Goal: Use online tool/utility: Utilize a website feature to perform a specific function

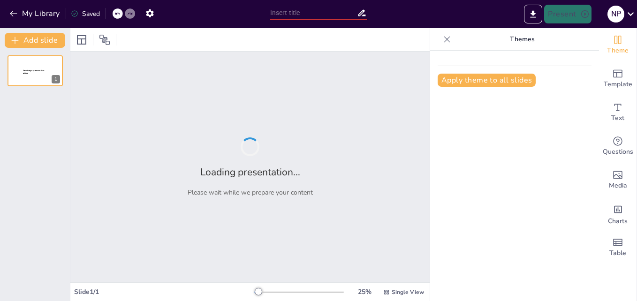
type input "Etapas del Ciclo de un Proyecto: Definición y Análisis"
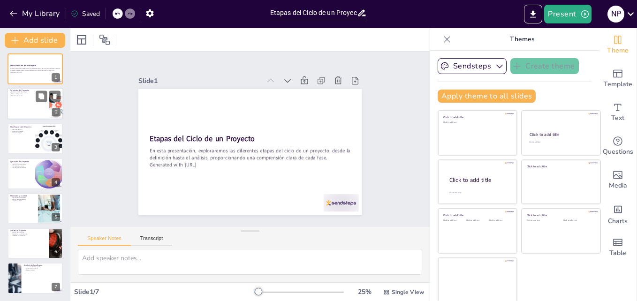
scroll to position [2, 0]
click at [23, 92] on p "Establecimiento de objetivos" at bounding box center [28, 92] width 37 height 2
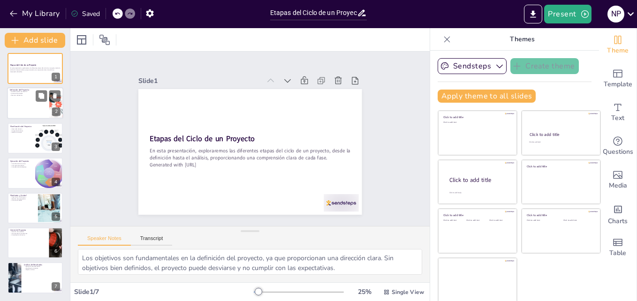
scroll to position [0, 0]
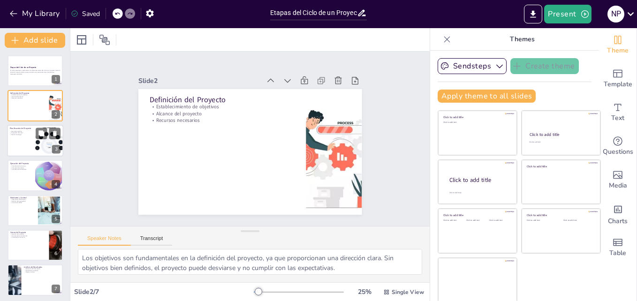
click at [29, 143] on div at bounding box center [35, 141] width 56 height 32
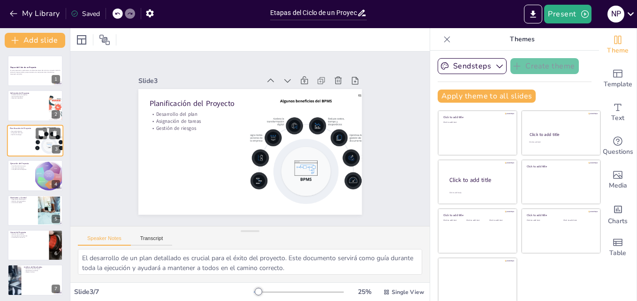
scroll to position [2, 0]
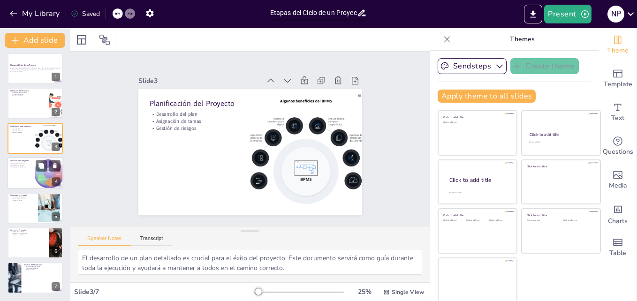
click at [21, 168] on div at bounding box center [35, 173] width 56 height 32
type textarea "La coordinación de recursos es vital en la fase de ejecución. Asegurarse de que…"
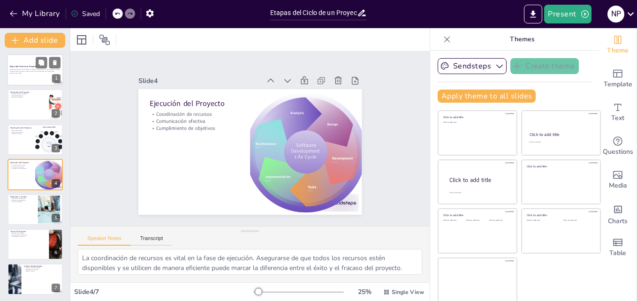
click at [29, 69] on p "En esta presentación, exploraremos las diferentes etapas del ciclo de un proyec…" at bounding box center [35, 70] width 51 height 3
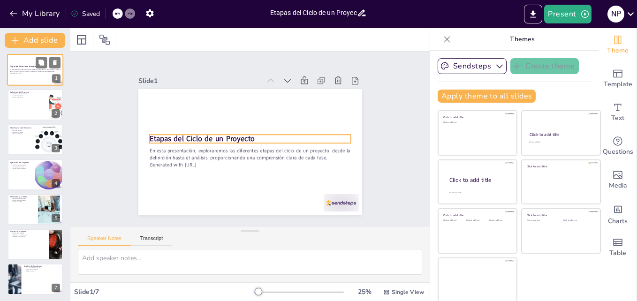
scroll to position [0, 0]
click at [183, 138] on strong "Etapas del Ciclo de un Proyecto" at bounding box center [203, 129] width 105 height 32
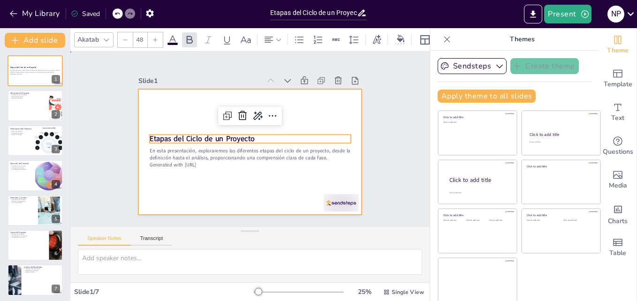
click at [176, 191] on div at bounding box center [249, 152] width 223 height 126
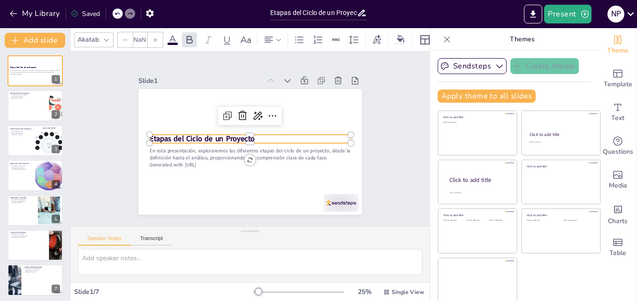
type input "48"
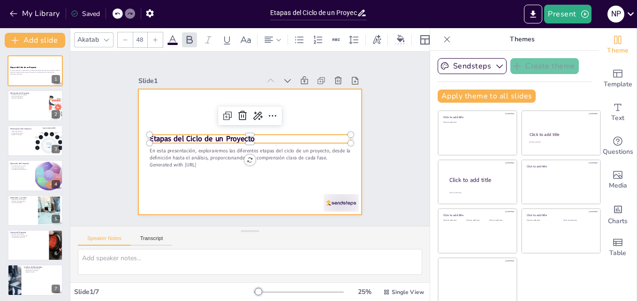
click at [165, 188] on div at bounding box center [249, 152] width 223 height 126
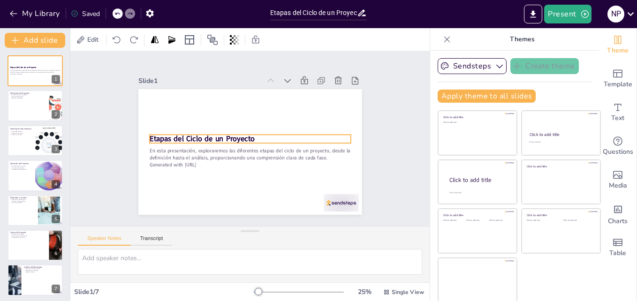
click at [197, 135] on strong "Etapas del Ciclo de un Proyecto" at bounding box center [203, 133] width 106 height 21
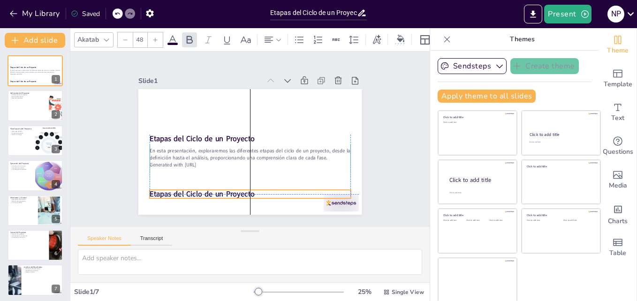
drag, startPoint x: 197, startPoint y: 135, endPoint x: 196, endPoint y: 188, distance: 53.5
click at [196, 188] on strong "Etapas del Ciclo de un Proyecto" at bounding box center [197, 188] width 106 height 21
click at [195, 191] on strong "Etapas del Ciclo de un Proyecto" at bounding box center [197, 188] width 106 height 21
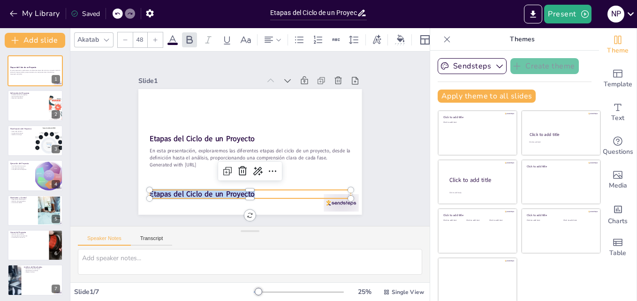
click at [195, 191] on strong "Etapas del Ciclo de un Proyecto" at bounding box center [202, 194] width 105 height 10
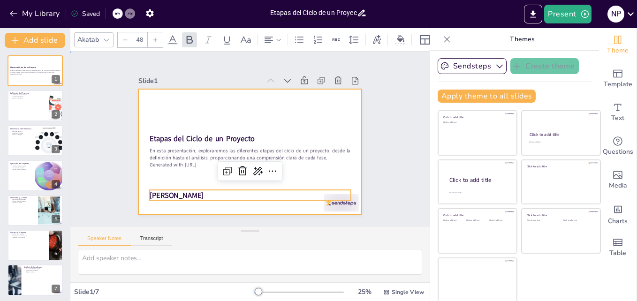
click at [167, 175] on div at bounding box center [249, 152] width 236 height 149
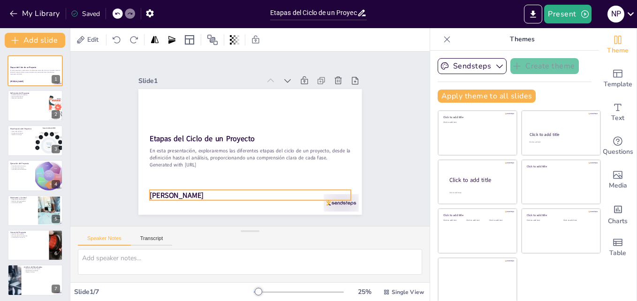
click at [169, 190] on strong "[PERSON_NAME]" at bounding box center [177, 195] width 54 height 10
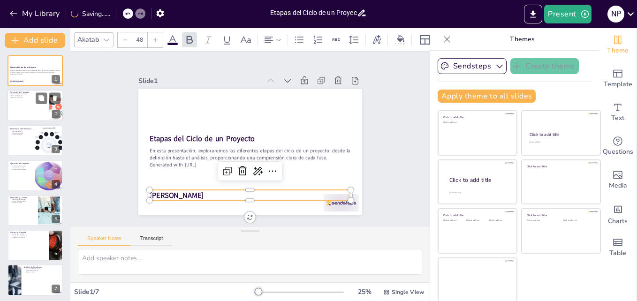
click at [38, 115] on div at bounding box center [35, 106] width 56 height 32
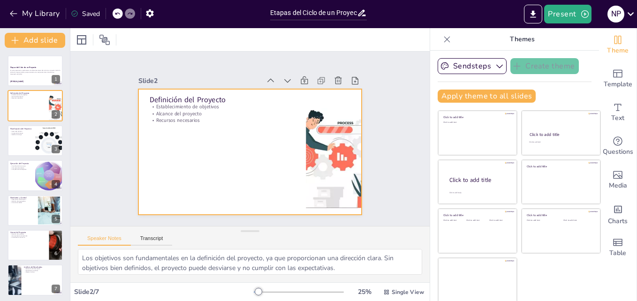
click at [155, 128] on div at bounding box center [249, 152] width 236 height 148
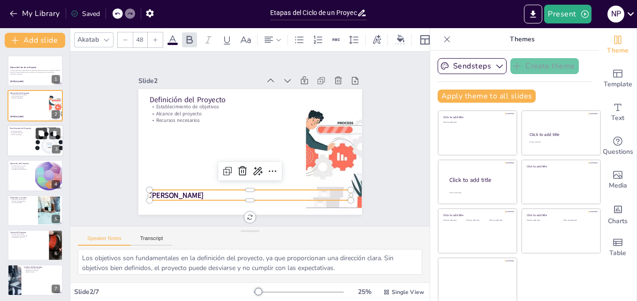
click at [37, 138] on button at bounding box center [41, 133] width 11 height 11
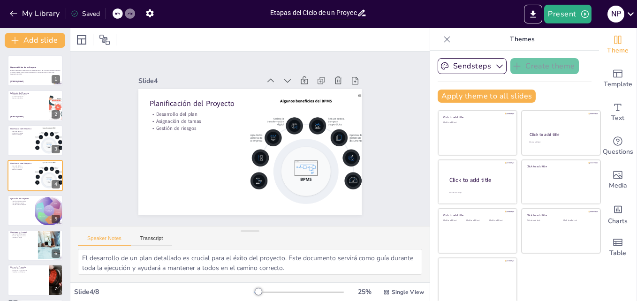
scroll to position [1, 0]
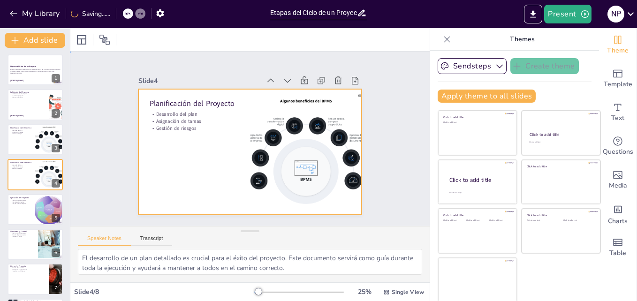
click at [176, 162] on div at bounding box center [249, 152] width 223 height 126
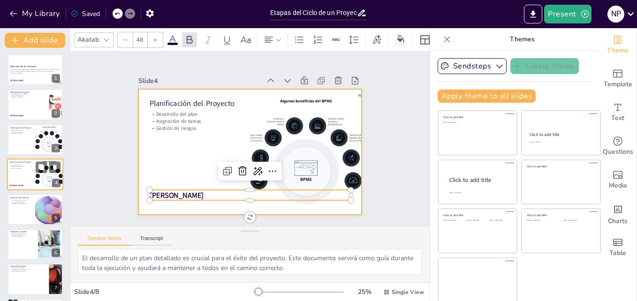
click at [26, 177] on div at bounding box center [35, 175] width 56 height 32
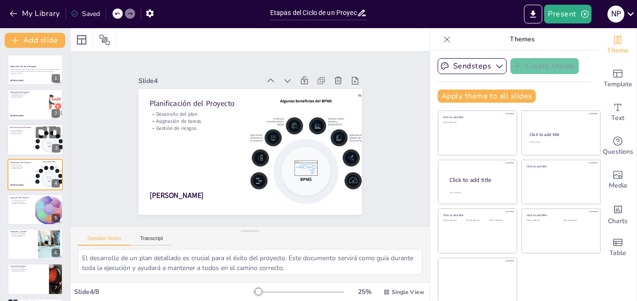
scroll to position [0, 0]
click at [27, 140] on div at bounding box center [35, 140] width 56 height 32
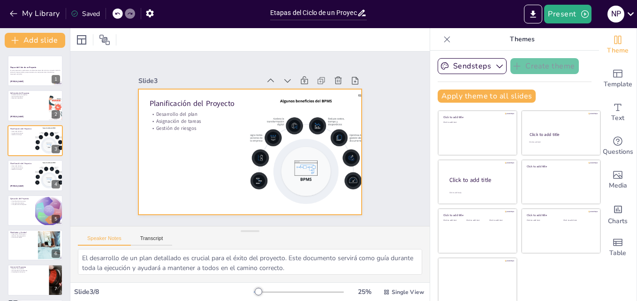
click at [149, 191] on div at bounding box center [249, 152] width 236 height 148
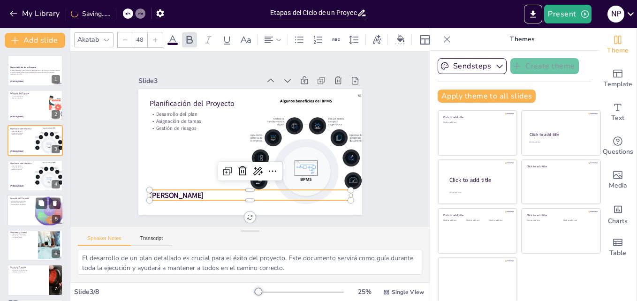
click at [30, 214] on div at bounding box center [35, 211] width 56 height 32
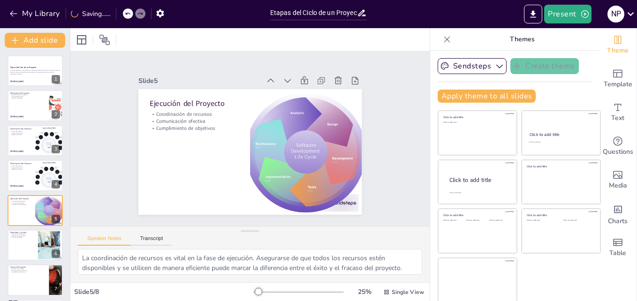
scroll to position [36, 0]
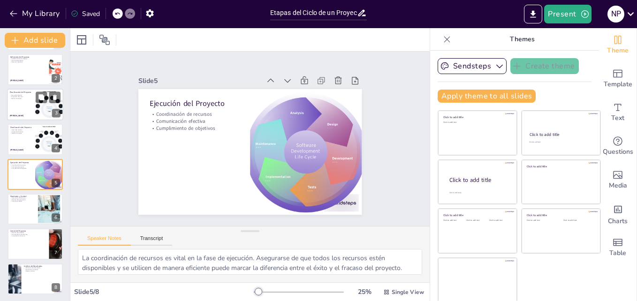
click at [31, 101] on div at bounding box center [35, 105] width 56 height 32
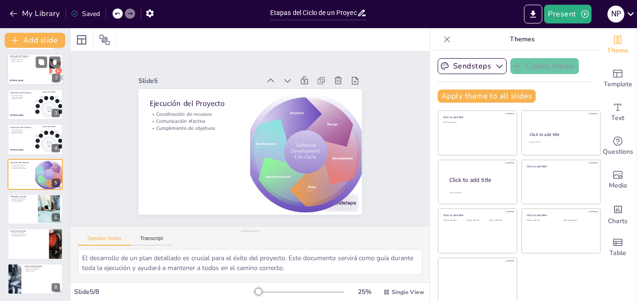
scroll to position [0, 0]
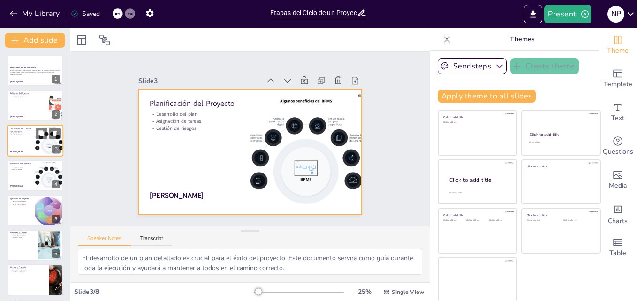
click at [30, 139] on div at bounding box center [35, 141] width 56 height 32
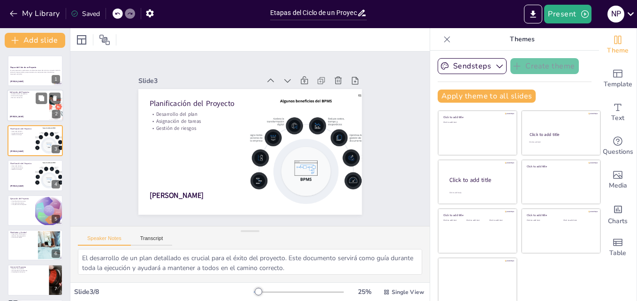
click at [30, 107] on div at bounding box center [35, 106] width 56 height 32
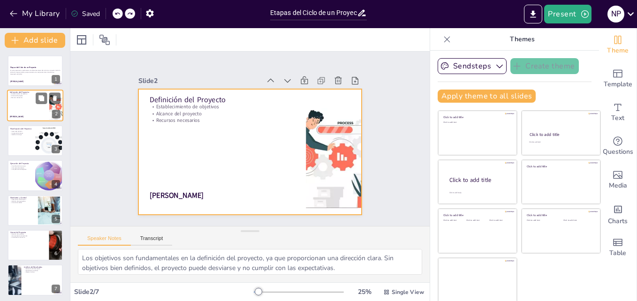
click at [36, 105] on div at bounding box center [35, 106] width 56 height 32
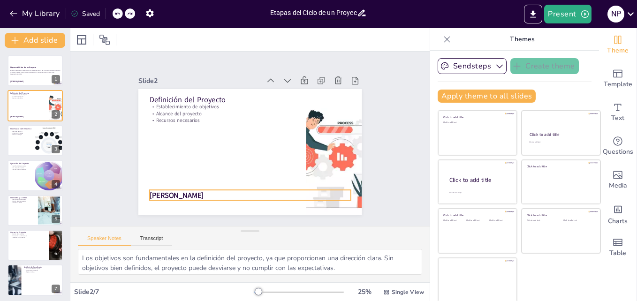
click at [161, 193] on strong "[PERSON_NAME]" at bounding box center [171, 187] width 55 height 16
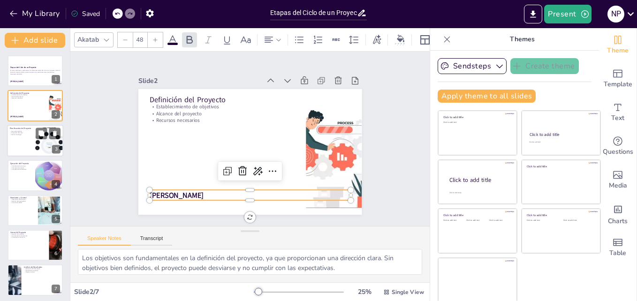
click at [28, 135] on p "Gestión de riesgos" at bounding box center [21, 135] width 23 height 2
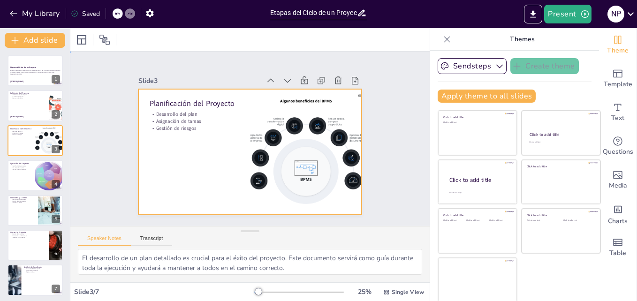
click at [170, 172] on div at bounding box center [249, 152] width 236 height 148
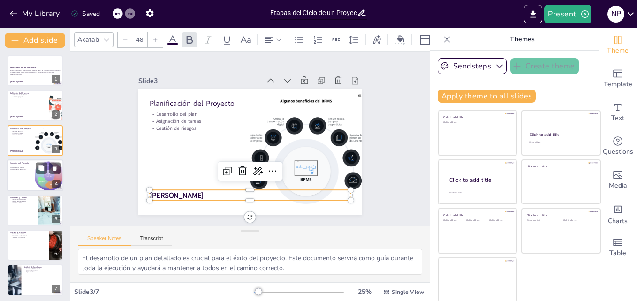
click at [24, 176] on div at bounding box center [35, 176] width 56 height 32
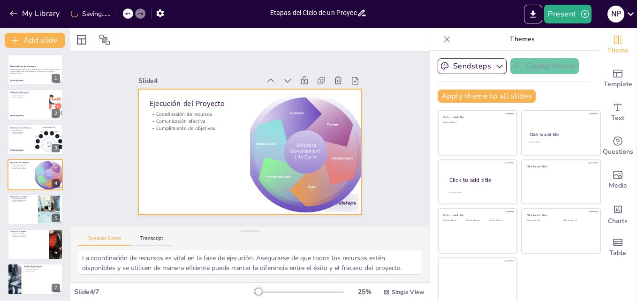
click at [158, 187] on div at bounding box center [249, 152] width 223 height 126
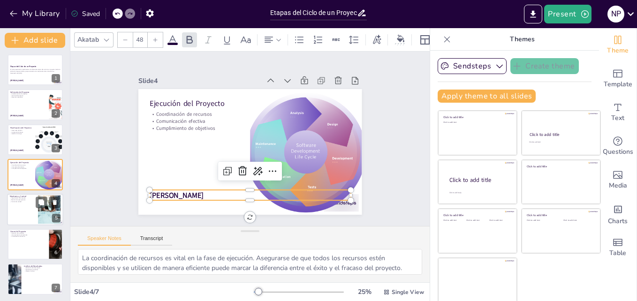
click at [26, 213] on div at bounding box center [35, 210] width 56 height 32
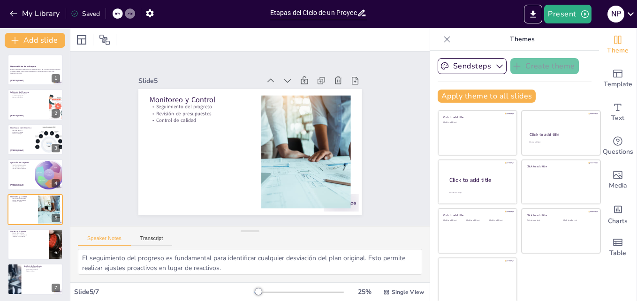
scroll to position [2, 0]
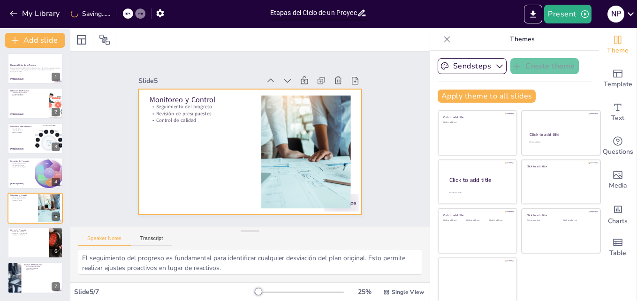
click at [169, 198] on div at bounding box center [249, 152] width 236 height 148
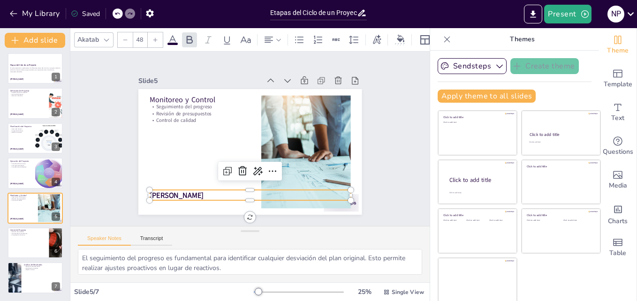
scroll to position [0, 0]
click at [16, 239] on div at bounding box center [35, 243] width 56 height 32
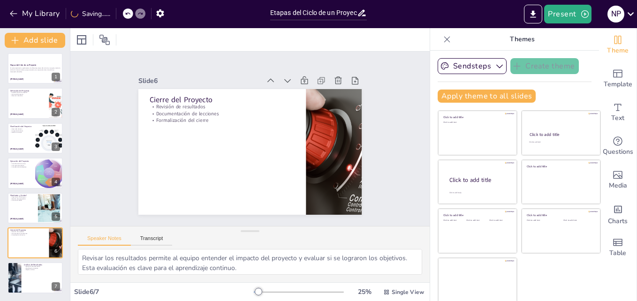
scroll to position [0, 0]
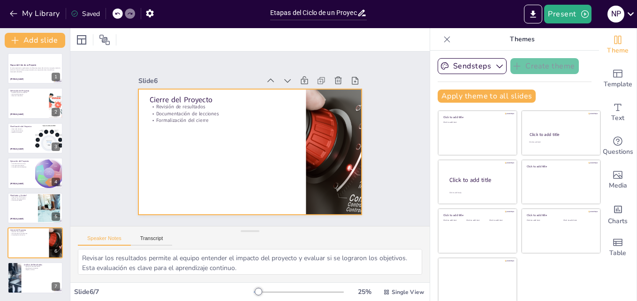
click at [165, 206] on div at bounding box center [249, 152] width 223 height 126
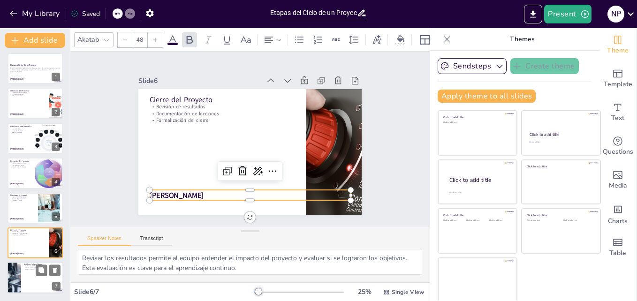
click at [34, 275] on div at bounding box center [35, 278] width 56 height 32
type textarea "Evaluar el desempeño del proyecto ayuda a identificar qué se hizo bien y qué se…"
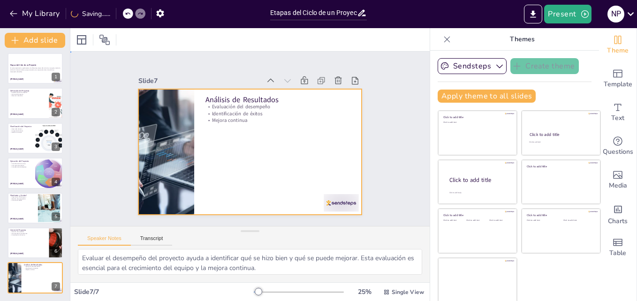
click at [196, 195] on div at bounding box center [249, 152] width 236 height 148
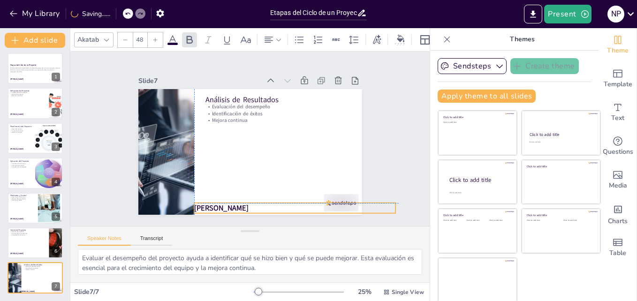
drag, startPoint x: 225, startPoint y: 196, endPoint x: 273, endPoint y: 206, distance: 49.4
click at [273, 206] on p "[PERSON_NAME]" at bounding box center [294, 208] width 201 height 10
click at [267, 183] on icon at bounding box center [272, 184] width 11 height 11
type input "48"
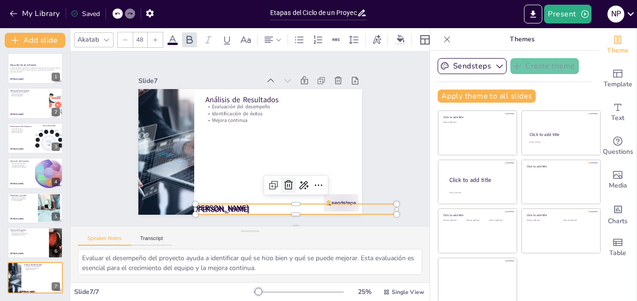
click at [281, 184] on icon at bounding box center [283, 189] width 12 height 12
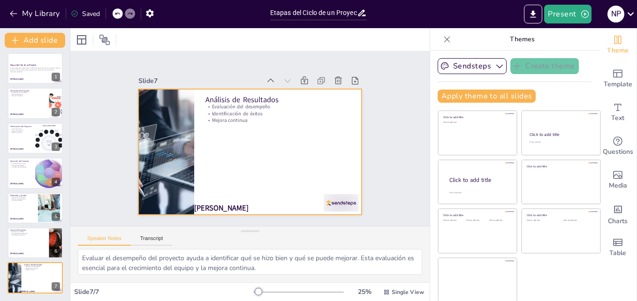
click at [247, 159] on div at bounding box center [247, 151] width 245 height 169
click at [530, 14] on icon "Export to PowerPoint" at bounding box center [533, 14] width 10 height 10
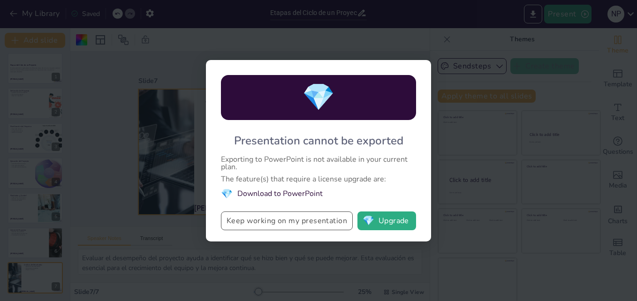
click at [321, 222] on button "Keep working on my presentation" at bounding box center [287, 221] width 132 height 19
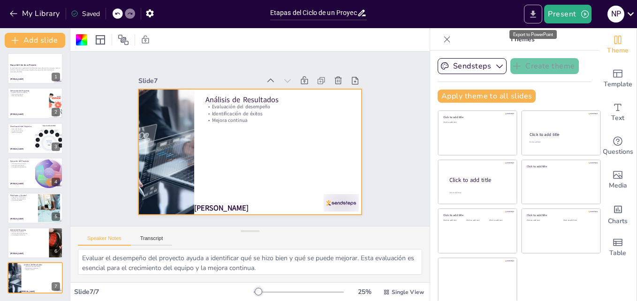
click at [527, 11] on button "Export to PowerPoint" at bounding box center [533, 14] width 18 height 19
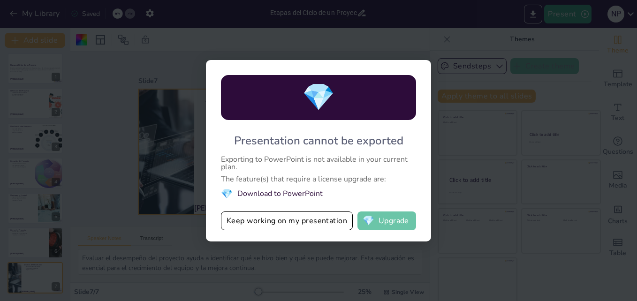
click at [405, 230] on button "💎 Upgrade" at bounding box center [387, 221] width 59 height 19
